Goal: Check status: Check status

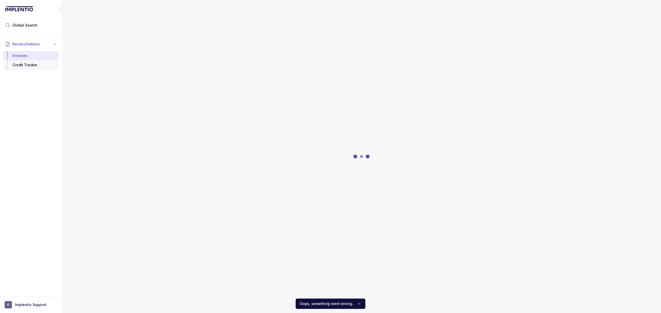
click at [30, 63] on div "Credit Tracker" at bounding box center [30, 64] width 47 height 9
click at [30, 63] on div at bounding box center [31, 164] width 62 height 258
click at [22, 306] on p "Implentio Support" at bounding box center [30, 304] width 31 height 5
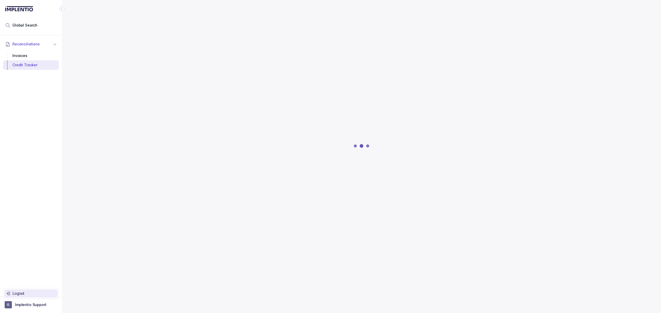
click at [25, 296] on p "Logout" at bounding box center [34, 293] width 43 height 5
